Goal: Transaction & Acquisition: Purchase product/service

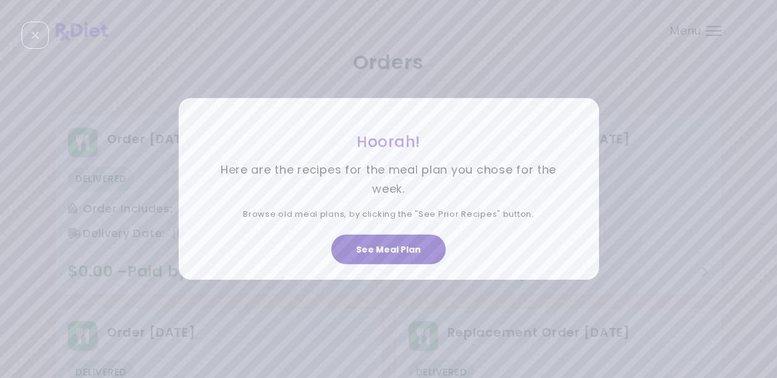
click at [418, 256] on button "See Meal Plan" at bounding box center [388, 250] width 114 height 30
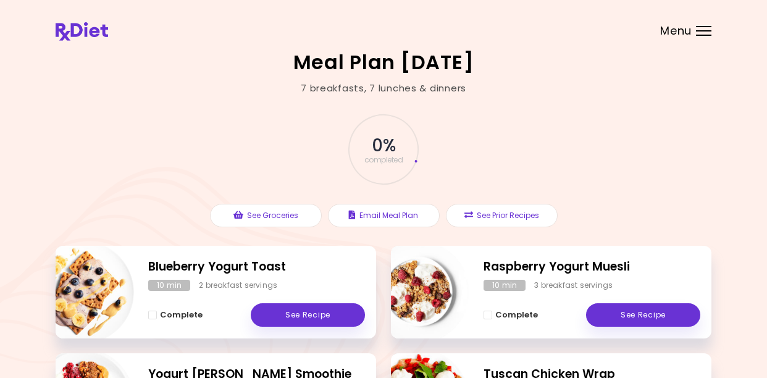
click at [679, 29] on span "Menu" at bounding box center [676, 30] width 32 height 11
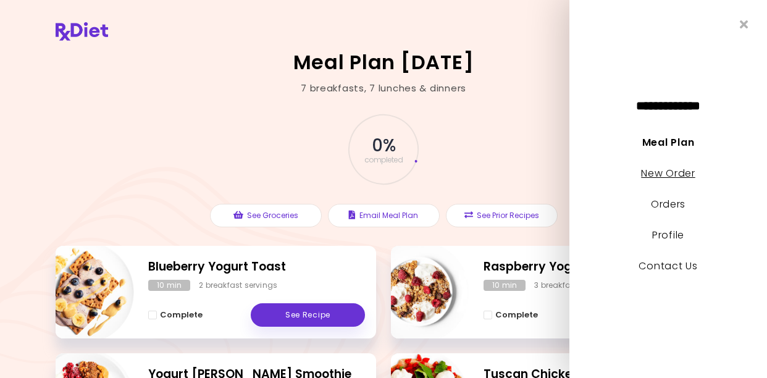
click at [666, 171] on link "New Order" at bounding box center [668, 173] width 54 height 14
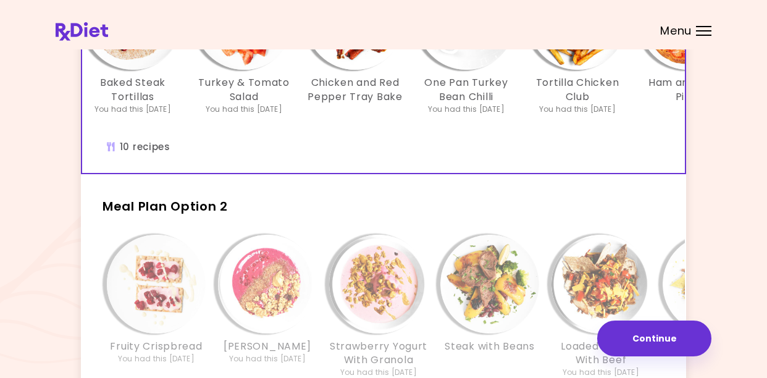
scroll to position [247, 0]
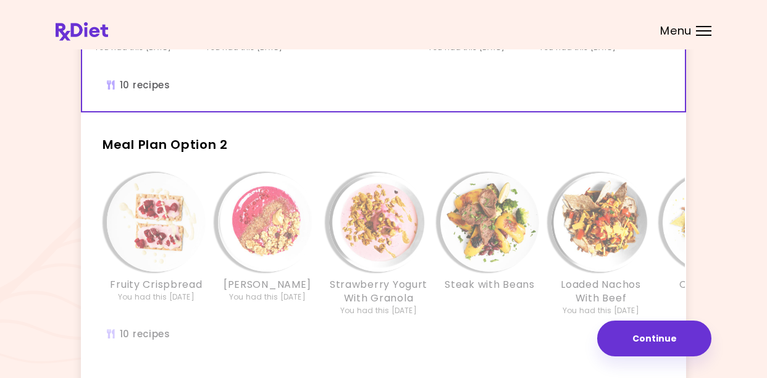
click at [234, 255] on div "Info - Berry Muesli - Meal Plan Option 2" at bounding box center [267, 222] width 99 height 99
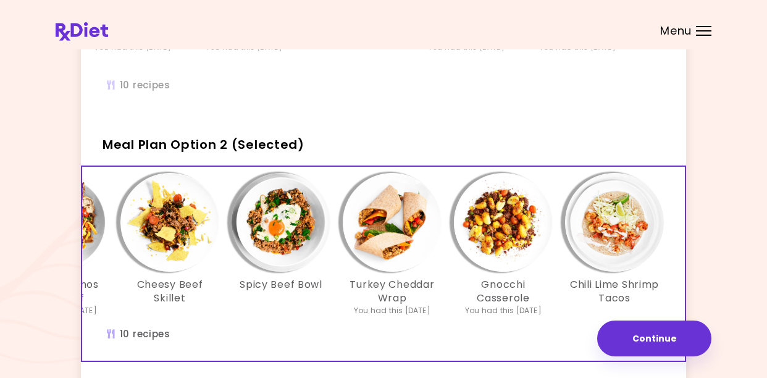
scroll to position [0, 546]
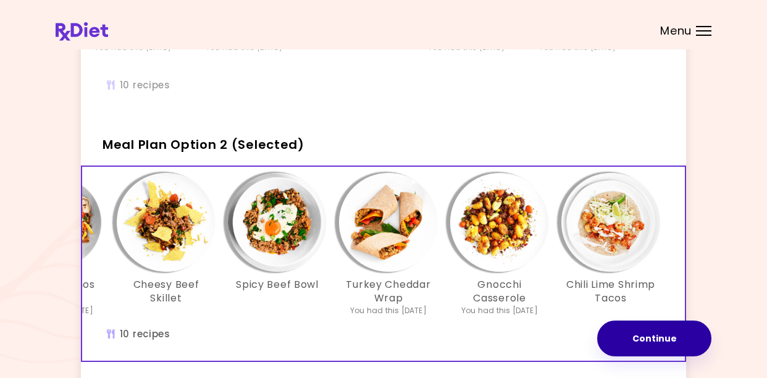
click at [640, 339] on button "Continue" at bounding box center [654, 339] width 114 height 36
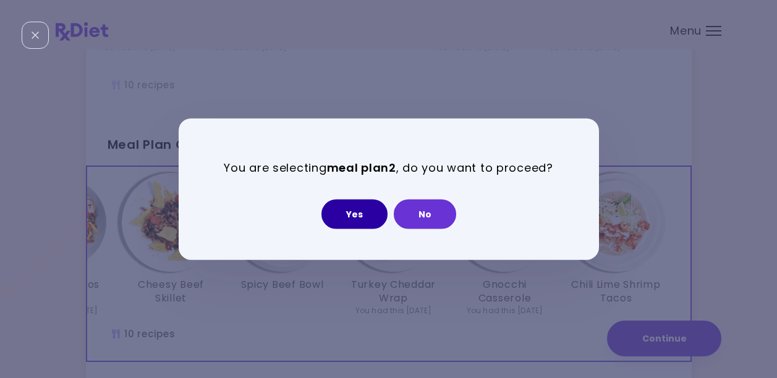
click at [366, 213] on button "Yes" at bounding box center [354, 214] width 66 height 30
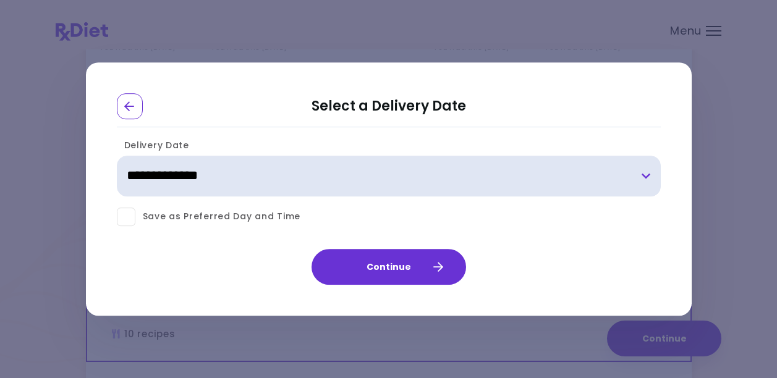
click at [340, 182] on select "**********" at bounding box center [389, 176] width 544 height 41
select select "**********"
click at [117, 156] on select "**********" at bounding box center [389, 176] width 544 height 41
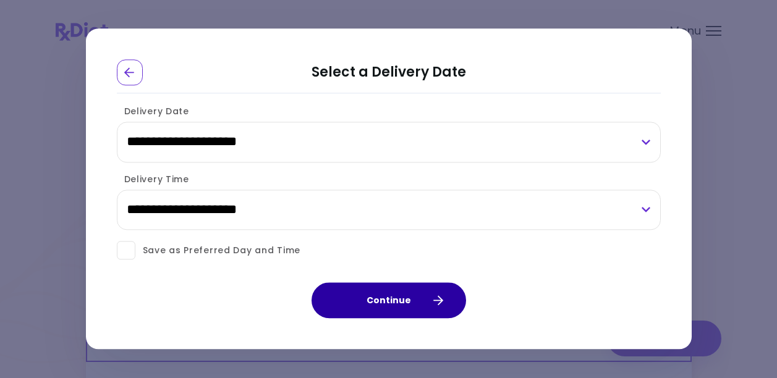
click at [354, 306] on button "Continue" at bounding box center [388, 301] width 154 height 36
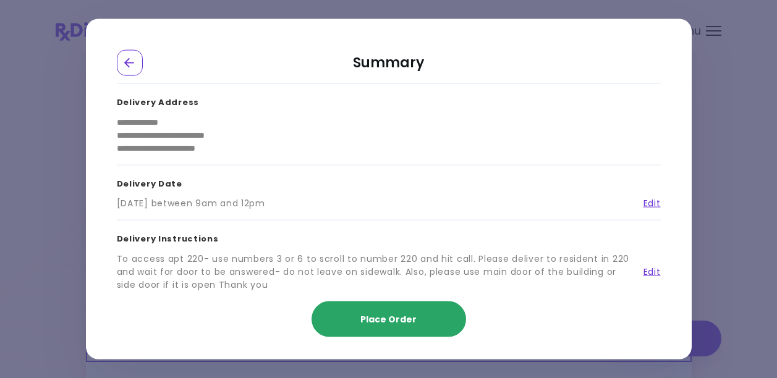
click at [375, 319] on span "Place Order" at bounding box center [388, 319] width 56 height 12
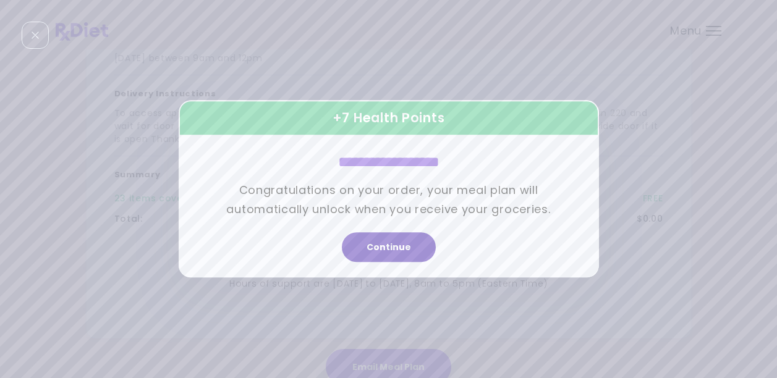
click at [378, 255] on button "Continue" at bounding box center [389, 248] width 94 height 30
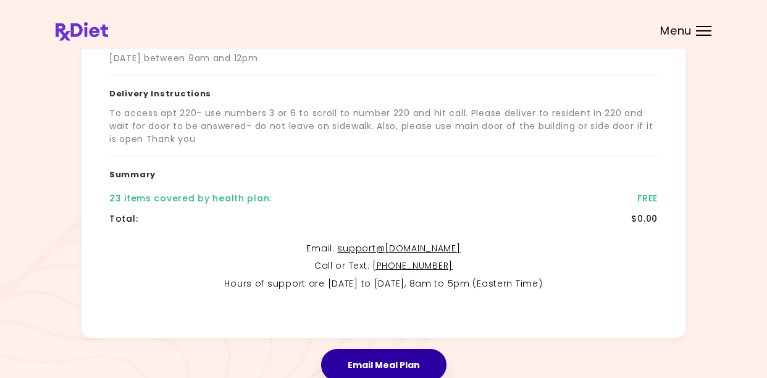
click at [376, 366] on button "Email Meal Plan" at bounding box center [383, 365] width 125 height 32
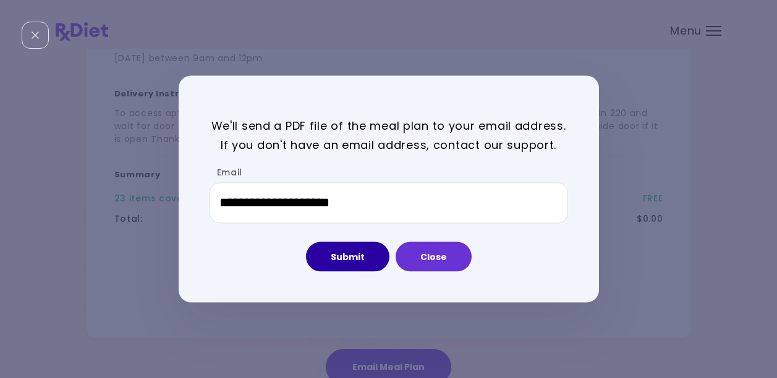
click at [358, 260] on button "Submit" at bounding box center [347, 257] width 83 height 30
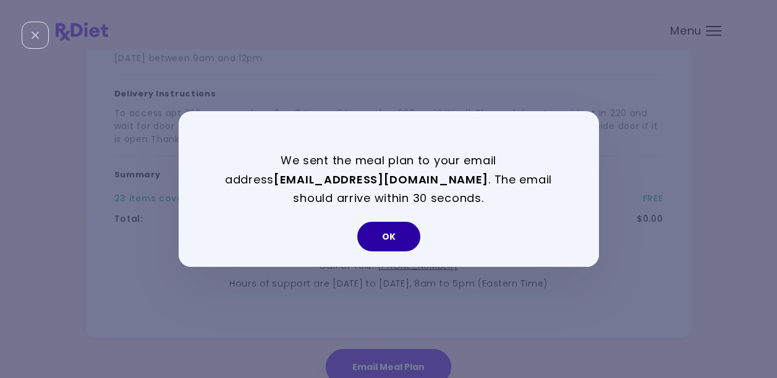
click at [386, 234] on button "OK" at bounding box center [388, 237] width 63 height 30
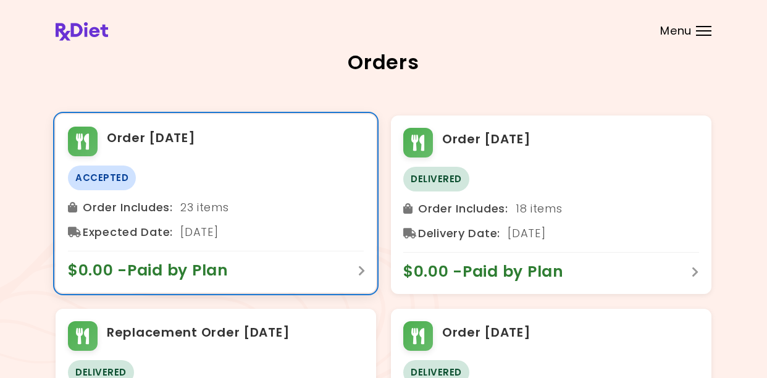
click at [199, 271] on span "$0.00 - Paid by Plan" at bounding box center [154, 271] width 173 height 20
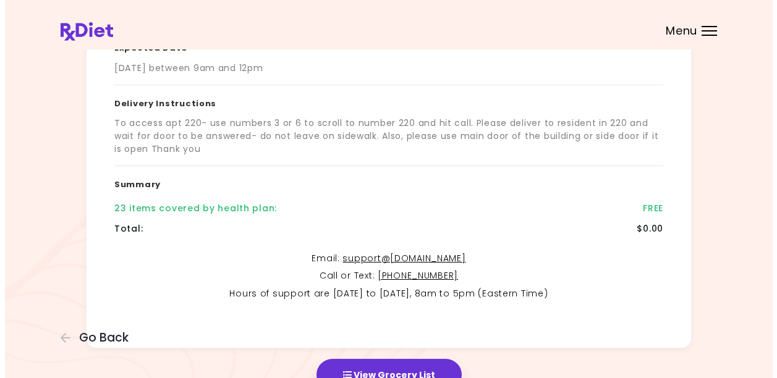
scroll to position [306, 0]
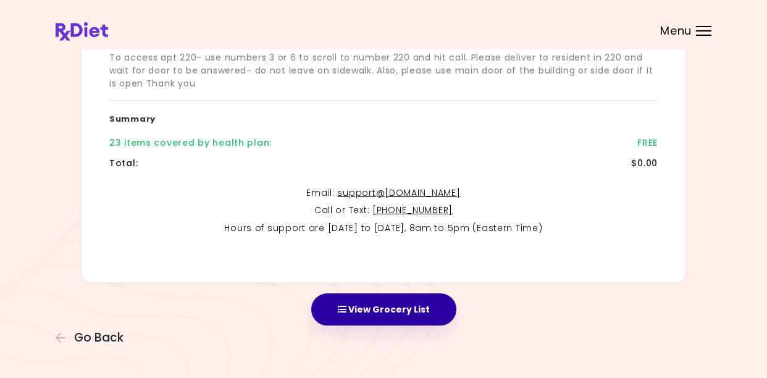
click at [369, 313] on button "View Grocery List" at bounding box center [383, 309] width 145 height 32
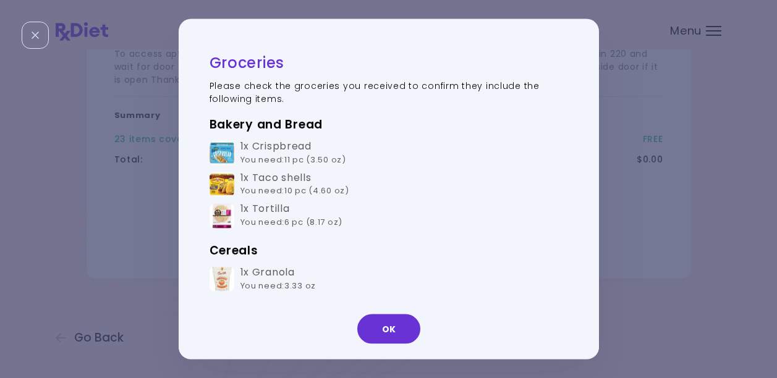
scroll to position [62, 0]
